Goal: Navigation & Orientation: Find specific page/section

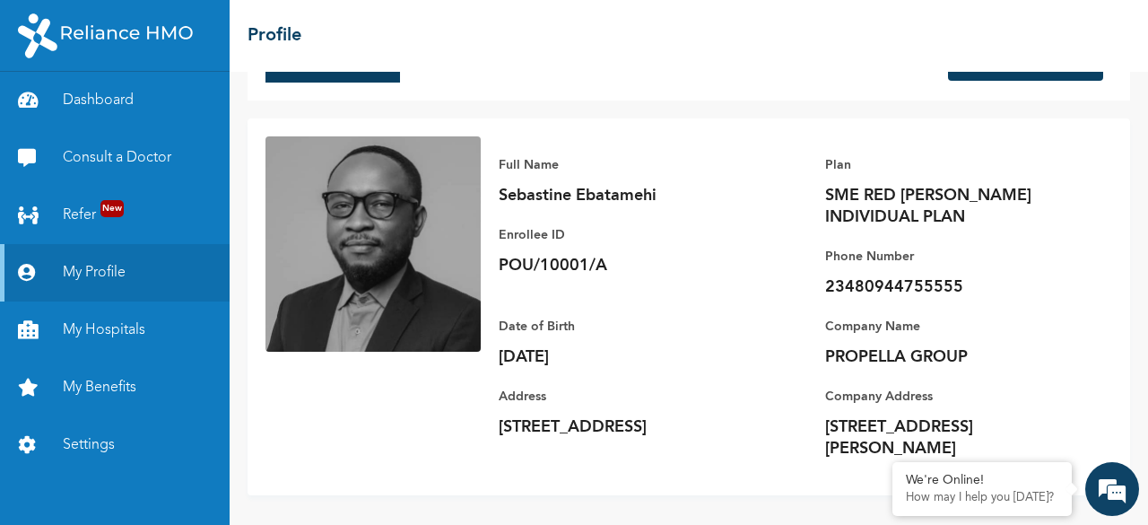
scroll to position [70, 0]
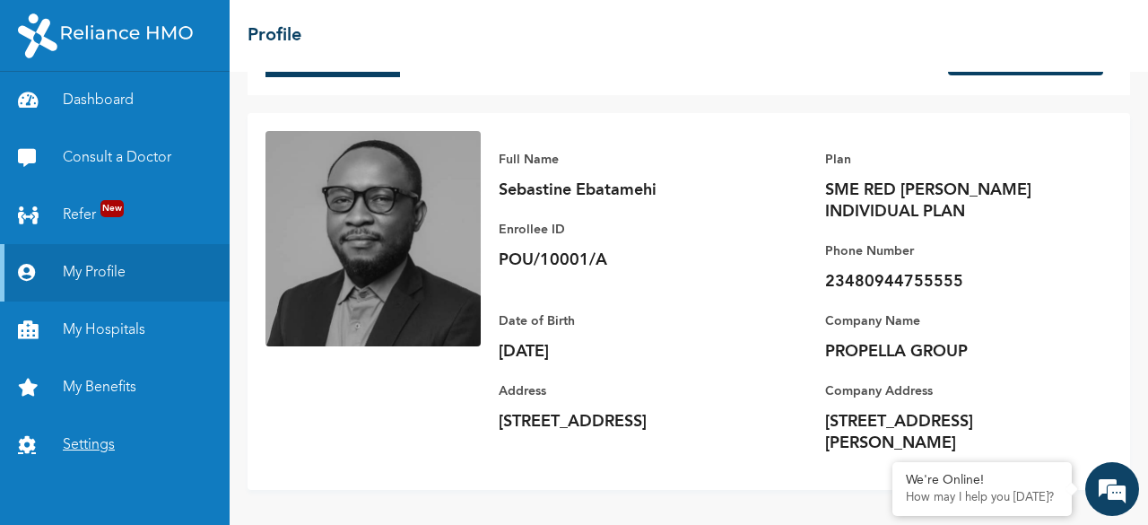
click at [115, 453] on link "Settings" at bounding box center [115, 444] width 230 height 57
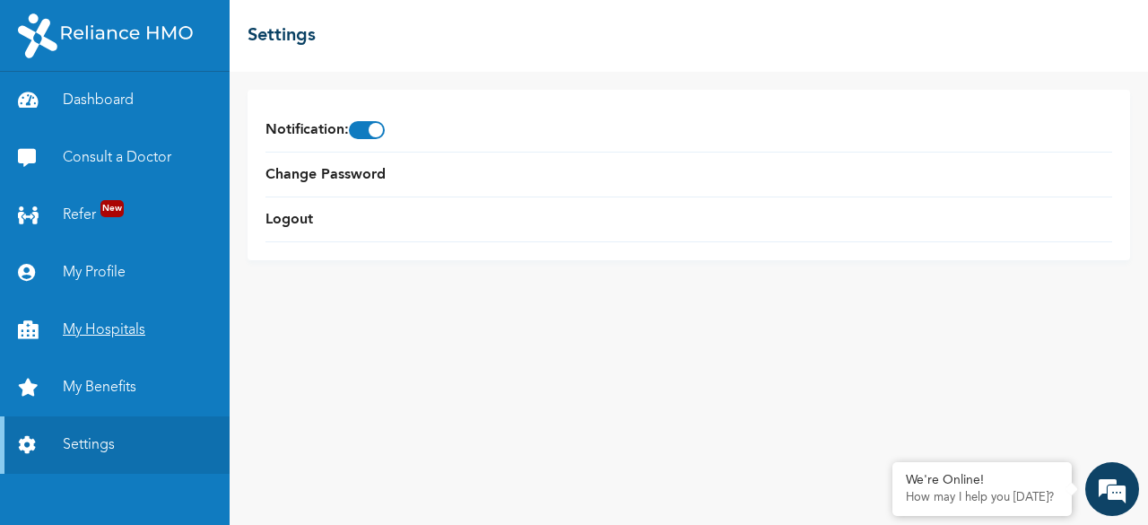
click at [106, 327] on link "My Hospitals" at bounding box center [115, 329] width 230 height 57
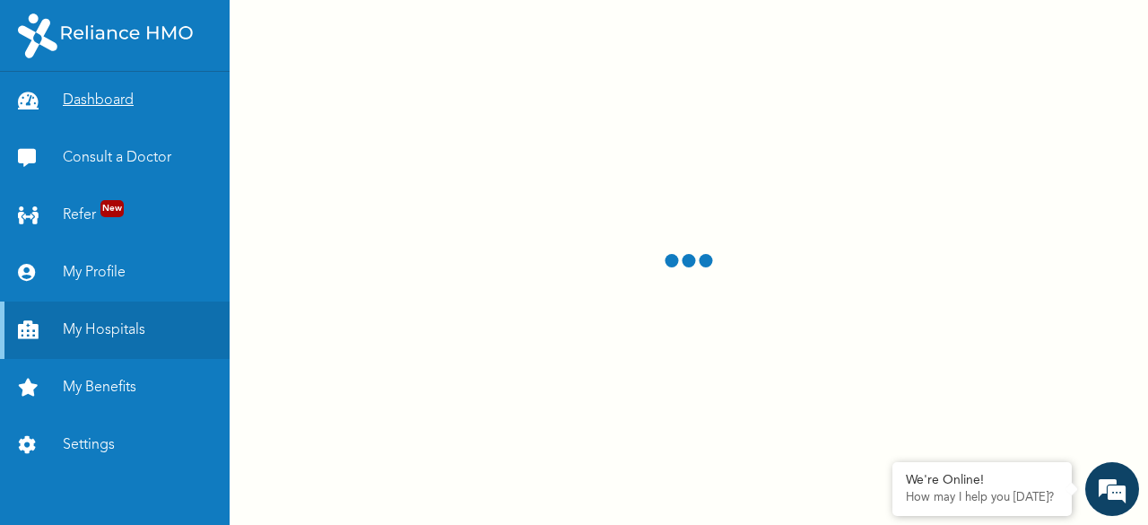
click at [151, 110] on link "Dashboard" at bounding box center [115, 100] width 230 height 57
